Goal: Check status

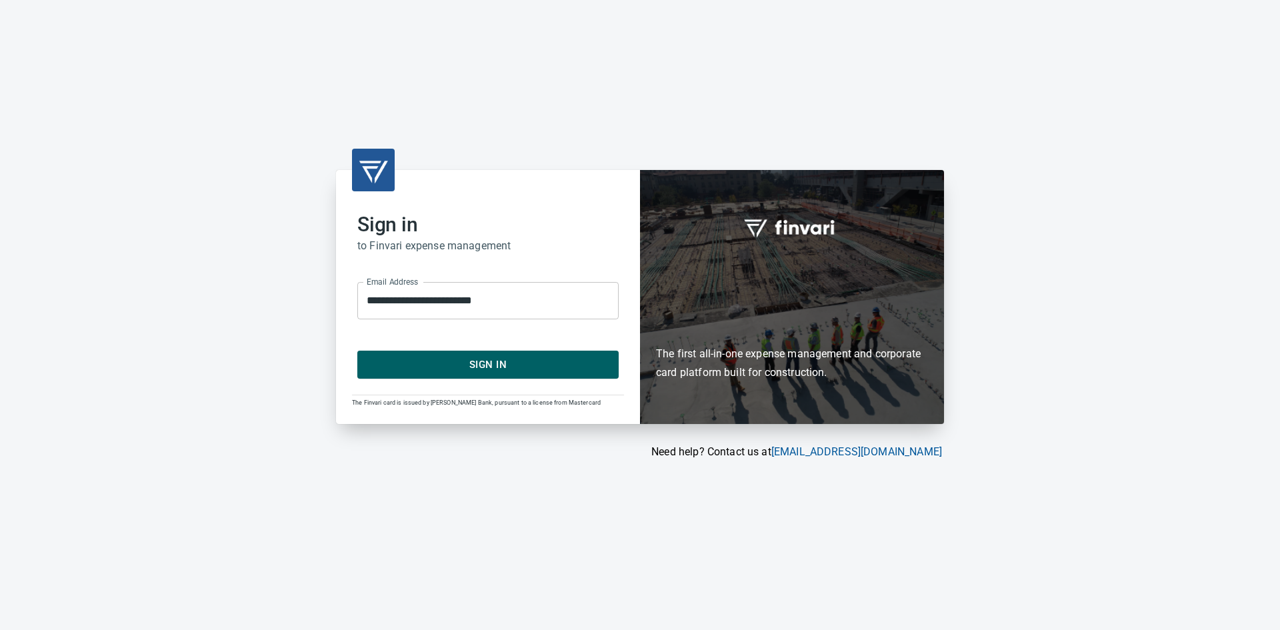
click at [427, 362] on span "Sign In" at bounding box center [488, 364] width 232 height 17
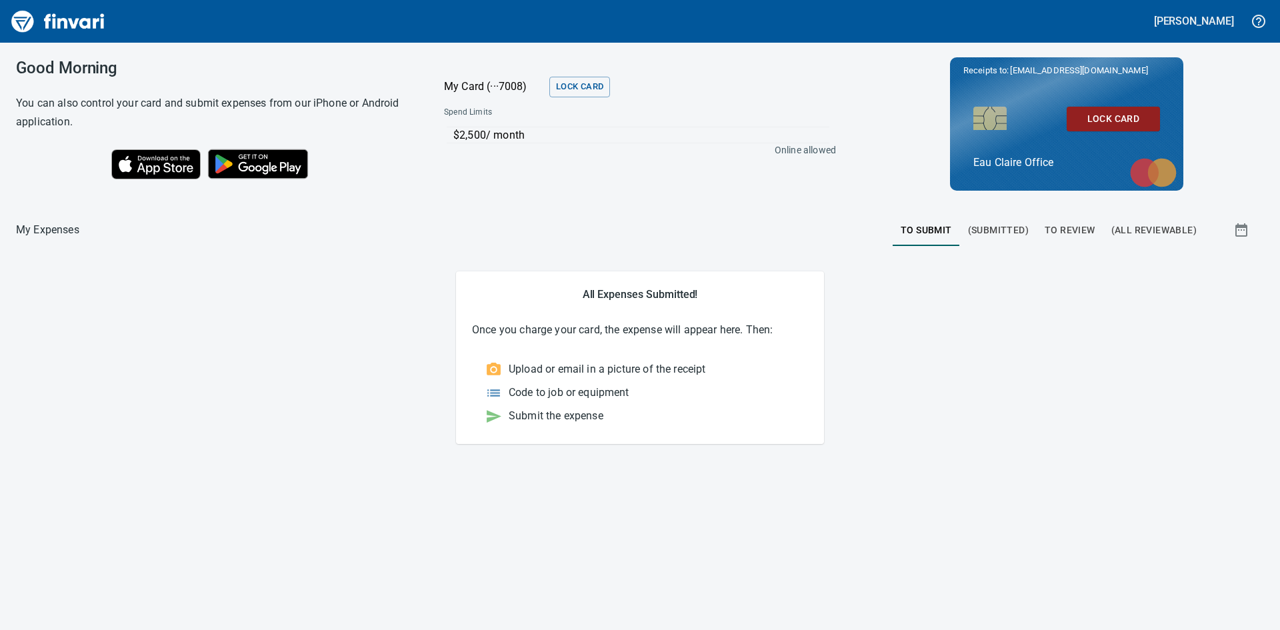
click at [1002, 232] on span "(Submitted)" at bounding box center [998, 230] width 61 height 17
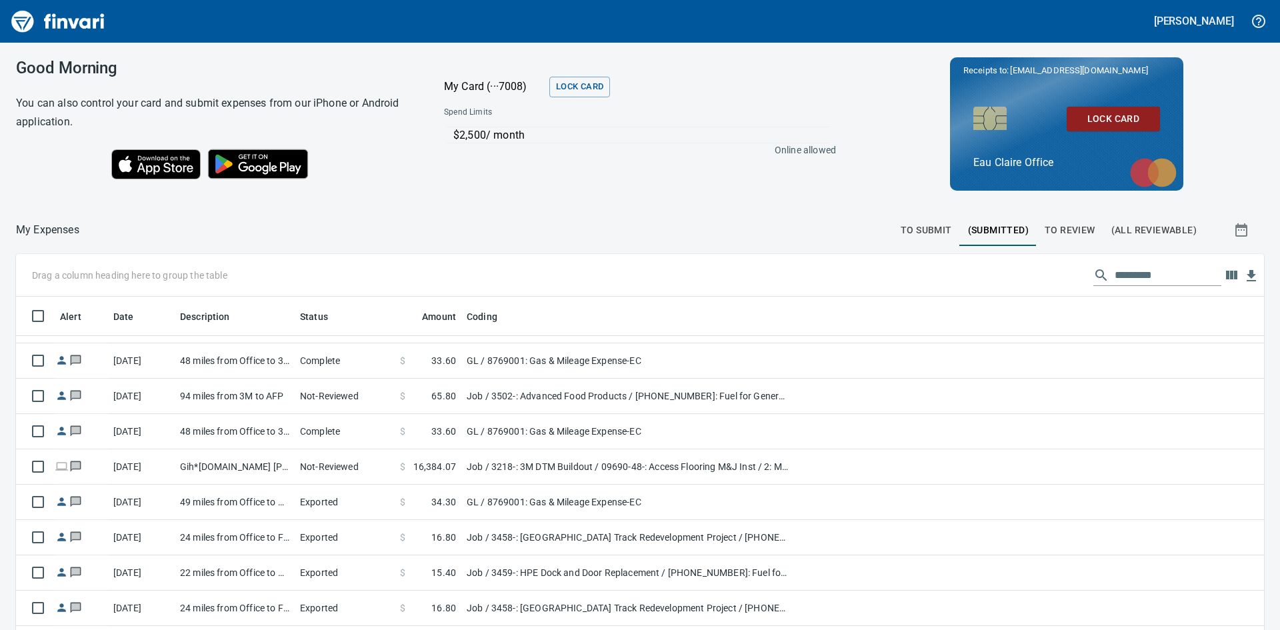
scroll to position [67, 0]
